Goal: Transaction & Acquisition: Purchase product/service

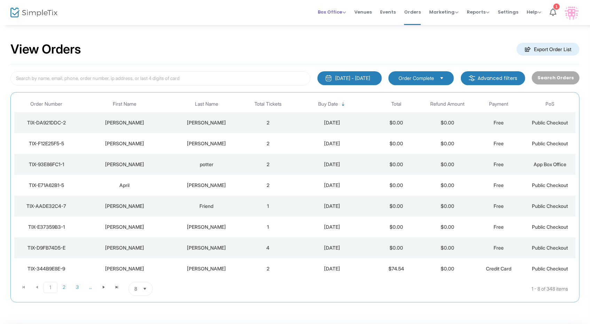
click at [341, 9] on span "Box Office" at bounding box center [332, 12] width 28 height 7
click at [338, 27] on li "Sell Tickets" at bounding box center [343, 23] width 50 height 14
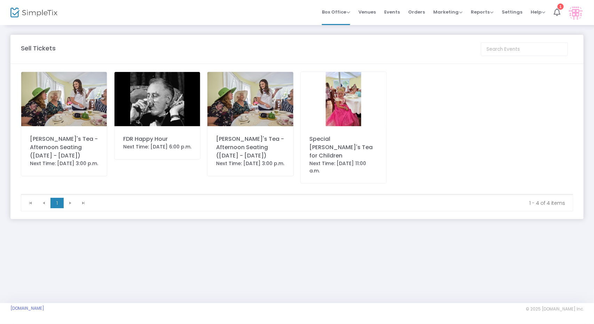
click at [158, 151] on div "Next Time: [DATE] 6:00 p.m." at bounding box center [157, 146] width 68 height 7
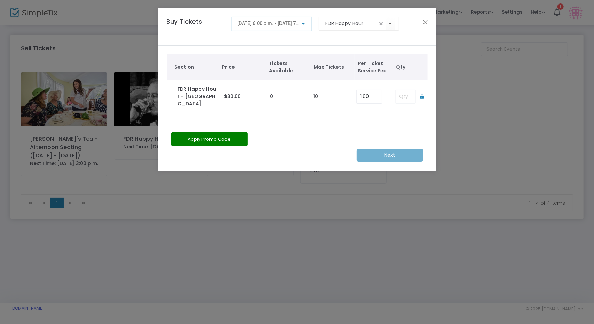
click at [287, 21] on span "[DATE] 6:00 p.m. - [DATE] 7:00 p.m." at bounding box center [275, 24] width 77 height 6
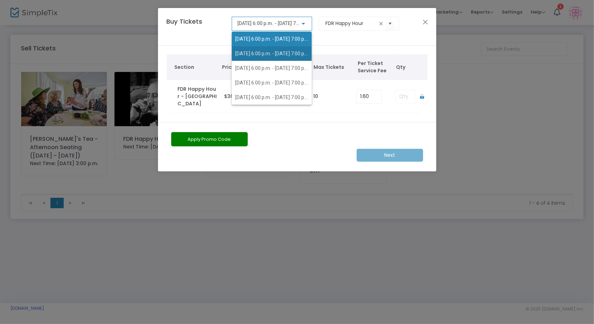
click at [284, 51] on span "[DATE] 6:00 p.m. - [DATE] 7:00 p.m." at bounding box center [273, 54] width 76 height 6
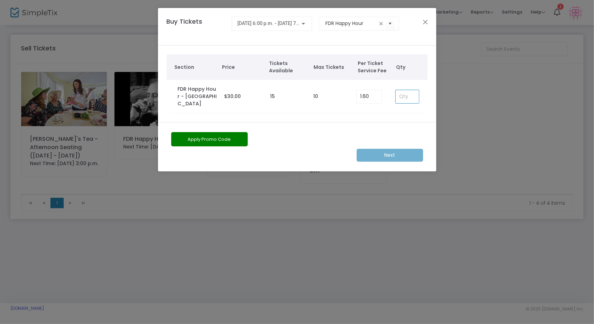
click at [402, 93] on input at bounding box center [407, 96] width 23 height 13
type input "3"
click at [404, 149] on m-button "Next" at bounding box center [390, 155] width 66 height 13
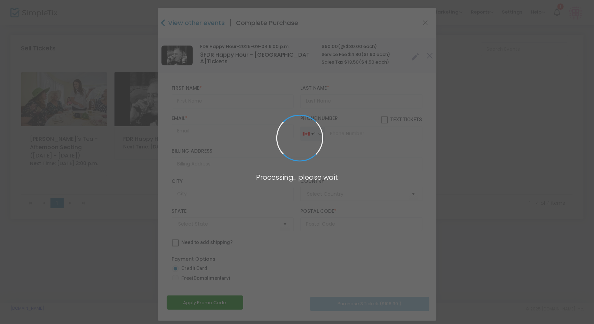
type input "Canada"
type input "New Brunswick"
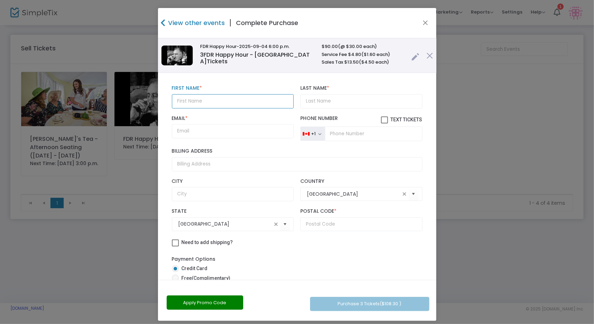
drag, startPoint x: 207, startPoint y: 100, endPoint x: 204, endPoint y: 106, distance: 6.4
click at [204, 106] on input "text" at bounding box center [233, 101] width 122 height 14
type input "William"
type input "c"
type input "Clark"
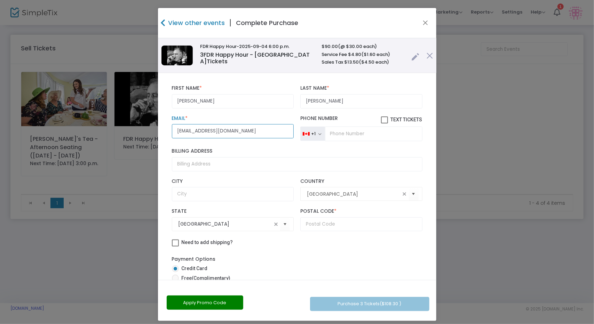
type input "info@quoddyvacation.com"
click at [347, 193] on input "Canada" at bounding box center [353, 194] width 93 height 7
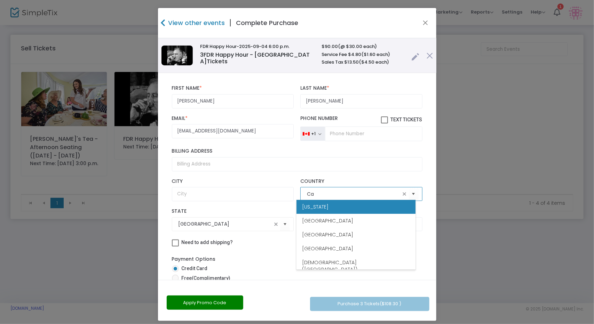
type input "C"
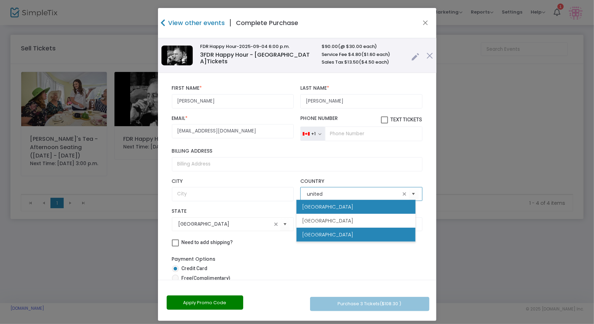
click at [345, 234] on li "United States" at bounding box center [355, 235] width 119 height 14
type input "United States"
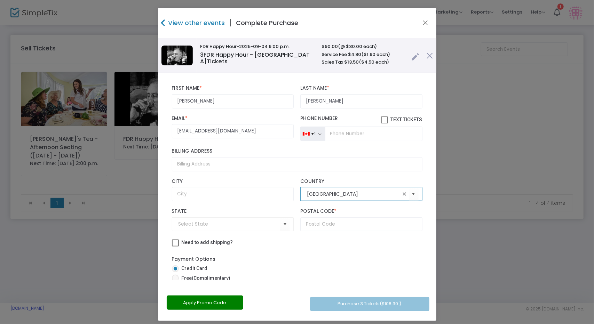
type input "United States"
click at [193, 191] on input "text" at bounding box center [233, 194] width 122 height 14
type input "Lubec"
click at [208, 166] on input "Billing Address" at bounding box center [297, 164] width 251 height 14
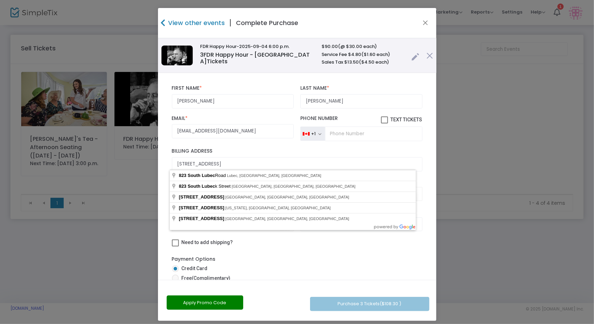
type input "823 South Lubec Road"
type input "04652"
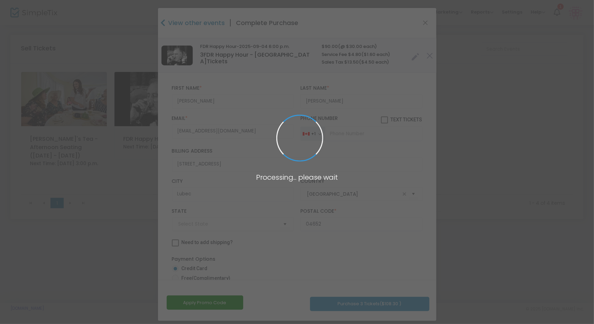
type input "Maine"
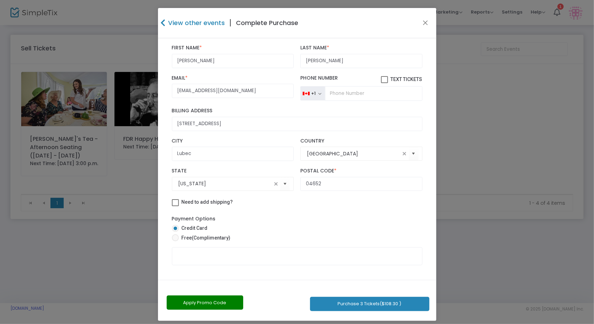
scroll to position [47, 0]
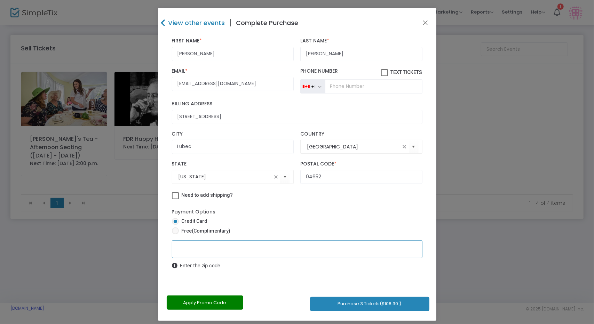
click at [376, 307] on button "Purchase 3 Tickets ($108.30 )" at bounding box center [369, 304] width 119 height 14
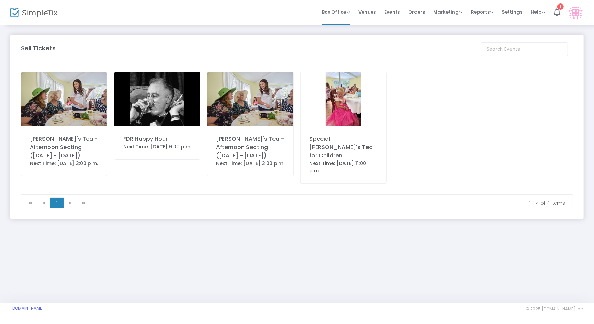
click at [184, 149] on div "Next Time: [DATE] 6:00 p.m." at bounding box center [157, 146] width 68 height 7
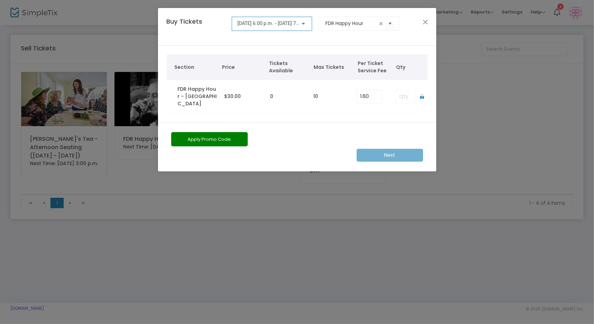
click at [307, 27] on div "2025-08-21 @ 6:00 p.m. - 2025-08-21 @ 7:00 p.m." at bounding box center [272, 24] width 80 height 14
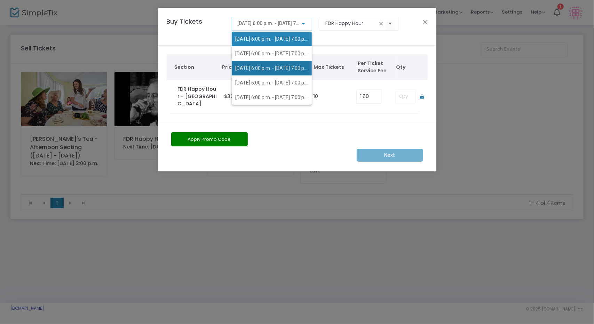
click at [284, 72] on span "2025-09-18 @ 6:00 p.m. - 2025-09-18 @ 7:00 p.m." at bounding box center [271, 68] width 73 height 15
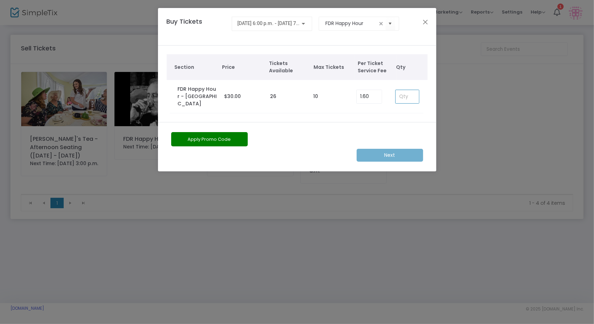
drag, startPoint x: 404, startPoint y: 96, endPoint x: 394, endPoint y: 88, distance: 12.6
click at [397, 90] on input at bounding box center [407, 96] width 23 height 13
type input "2"
click at [398, 149] on m-button "Next" at bounding box center [390, 155] width 66 height 13
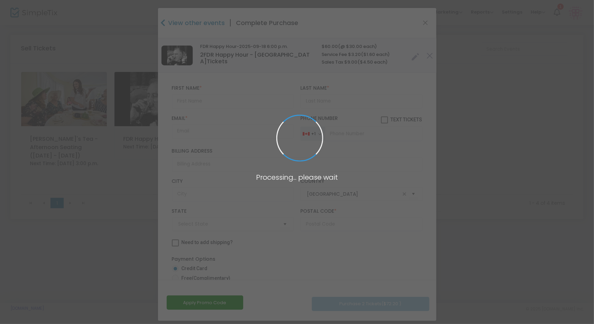
type input "New Brunswick"
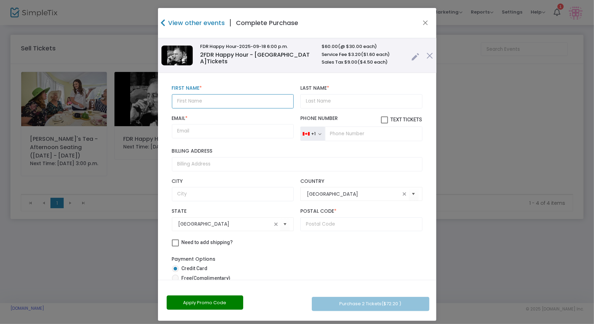
click at [232, 100] on input "text" at bounding box center [233, 101] width 122 height 14
type input "William"
type input "Clark"
type input "info@quoddyvacation.com"
click at [328, 193] on input "Canada" at bounding box center [353, 194] width 93 height 7
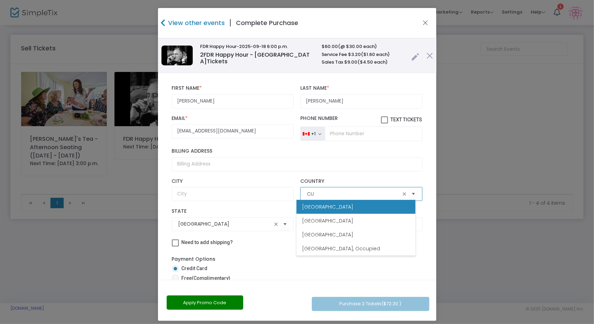
type input "C"
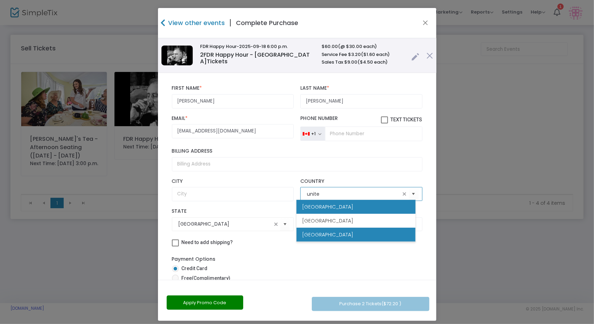
click at [326, 235] on span "United States" at bounding box center [327, 234] width 51 height 7
type input "United States"
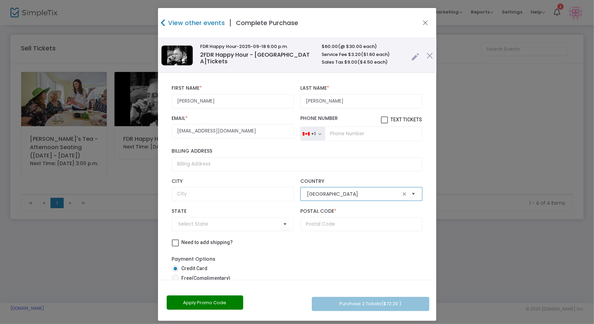
type input "United States"
click at [208, 165] on input "Billing Address" at bounding box center [297, 164] width 251 height 14
type input "823 South Lubec Road"
type input "Lubec"
type input "04652"
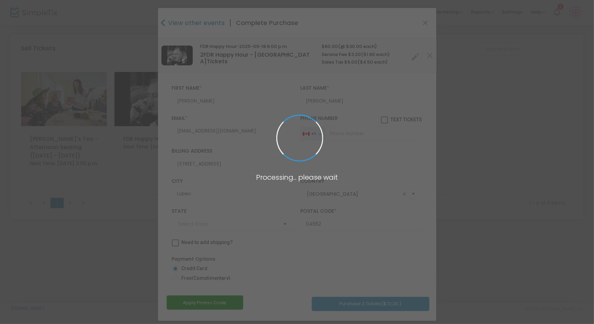
type input "Maine"
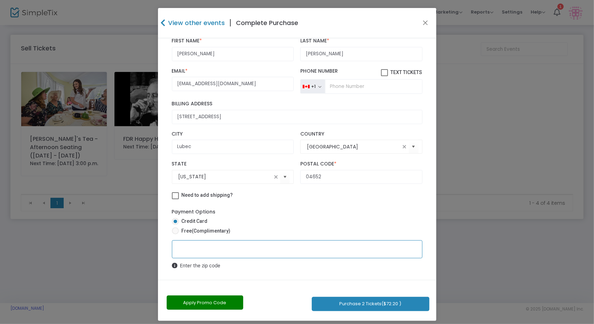
click at [383, 301] on button "Purchase 2 Tickets ($72.20 )" at bounding box center [371, 304] width 118 height 14
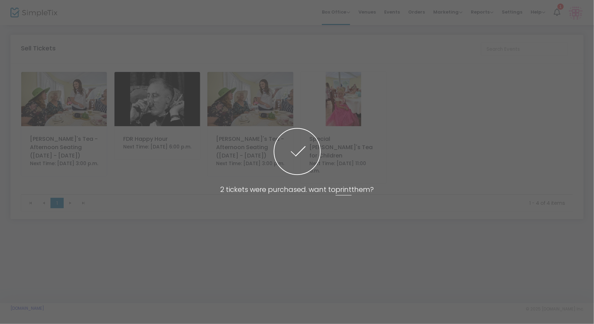
click at [215, 222] on span at bounding box center [297, 162] width 594 height 324
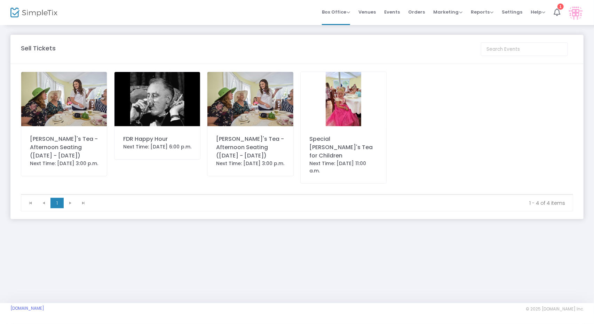
click at [159, 149] on div "Next Time: [DATE] 6:00 p.m." at bounding box center [157, 146] width 68 height 7
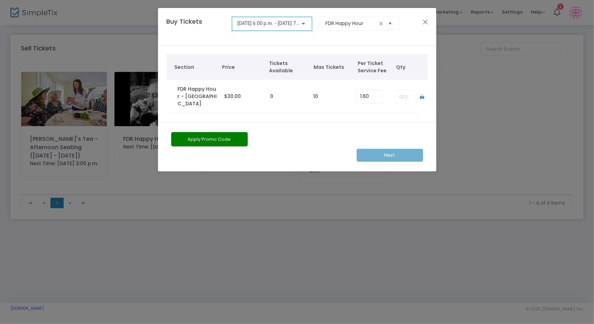
click at [307, 26] on div "2025-08-21 @ 6:00 p.m. - 2025-08-21 @ 7:00 p.m." at bounding box center [272, 24] width 80 height 14
